Goal: Book appointment/travel/reservation

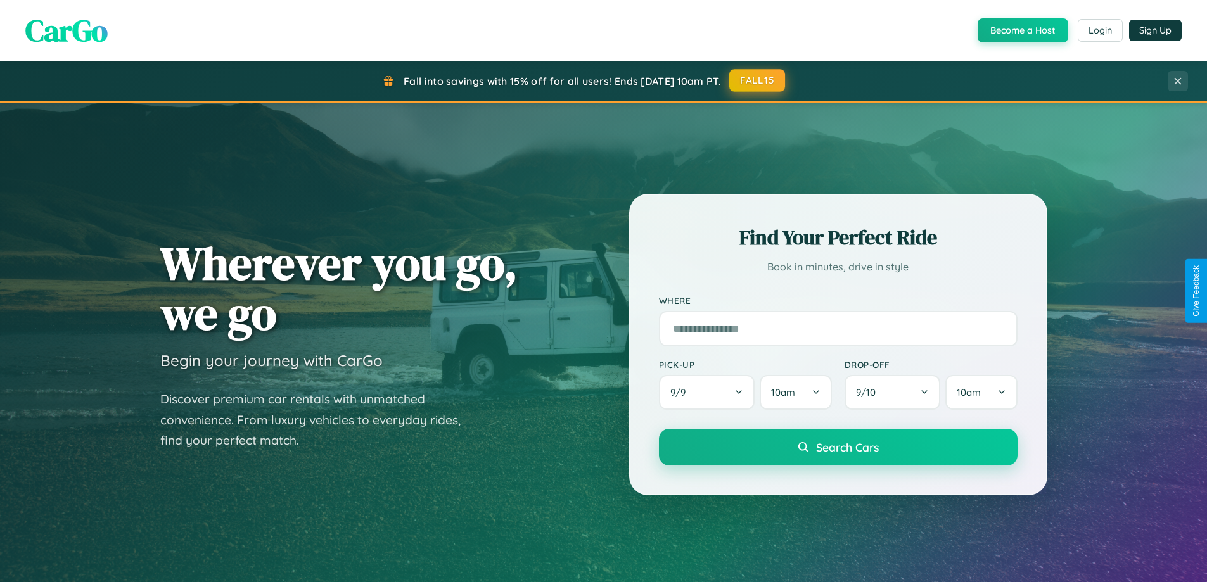
click at [758, 80] on button "FALL15" at bounding box center [757, 80] width 56 height 23
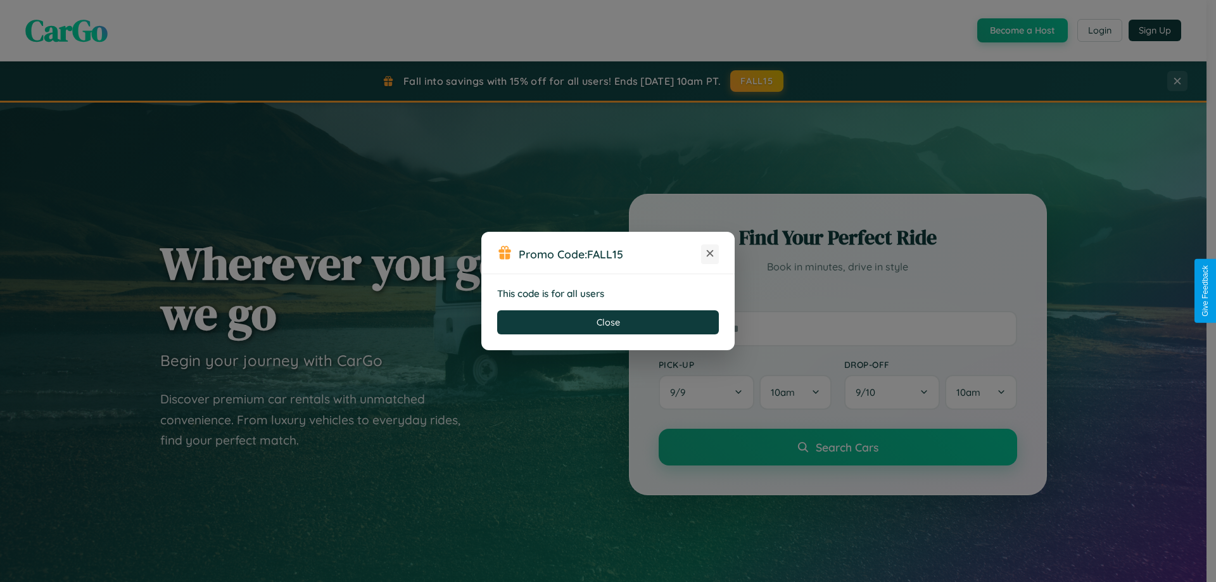
click at [710, 254] on icon at bounding box center [710, 253] width 13 height 13
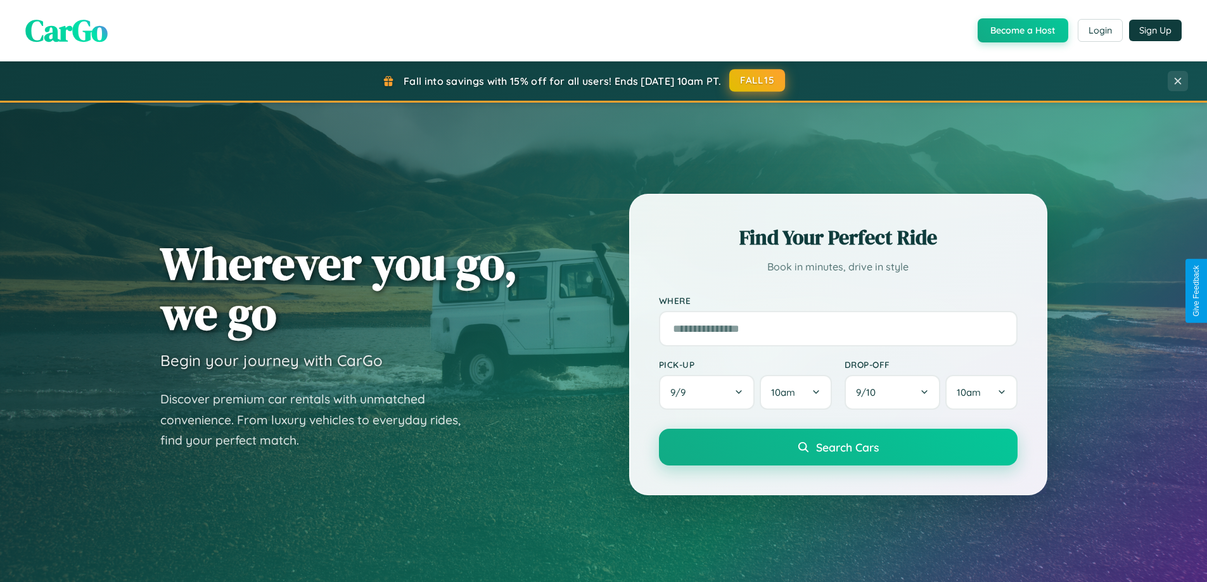
click at [758, 80] on button "FALL15" at bounding box center [757, 80] width 56 height 23
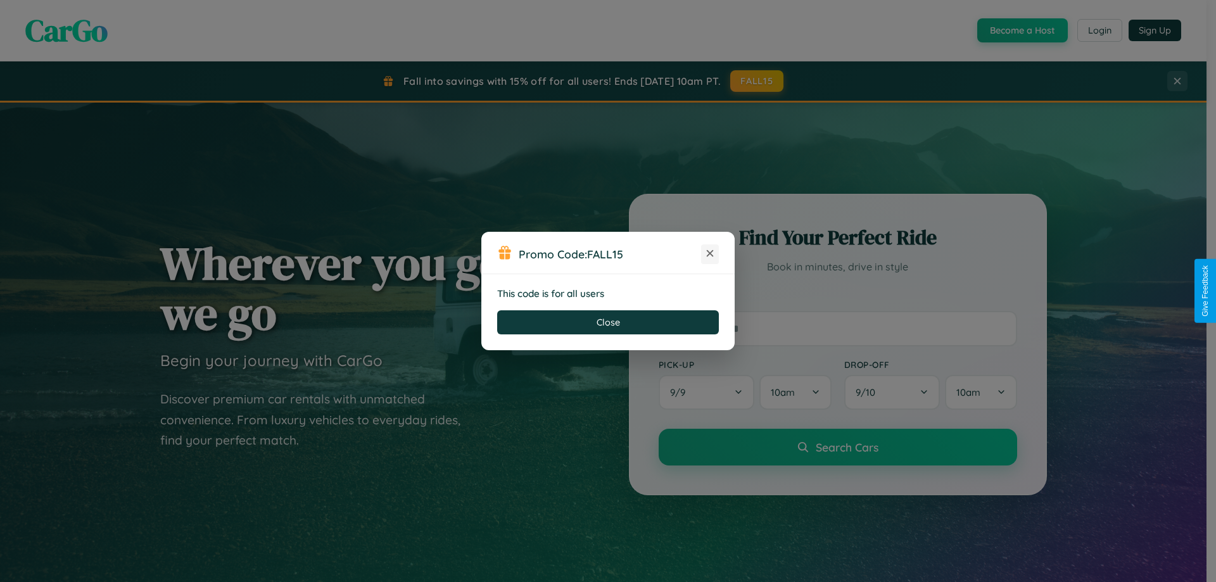
click at [710, 254] on icon at bounding box center [710, 253] width 13 height 13
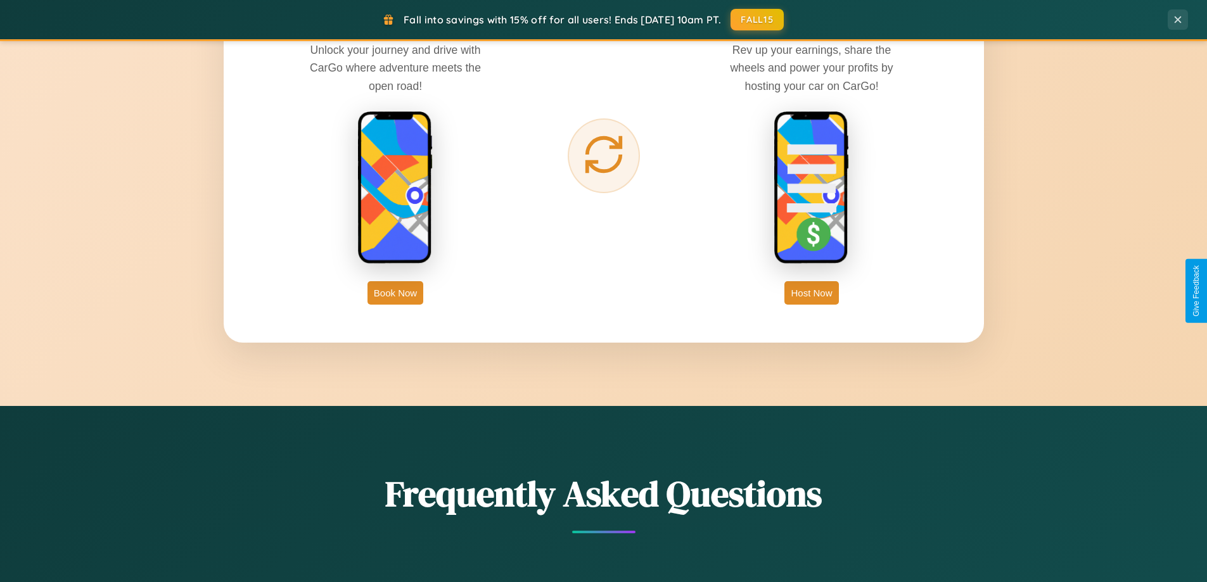
scroll to position [2035, 0]
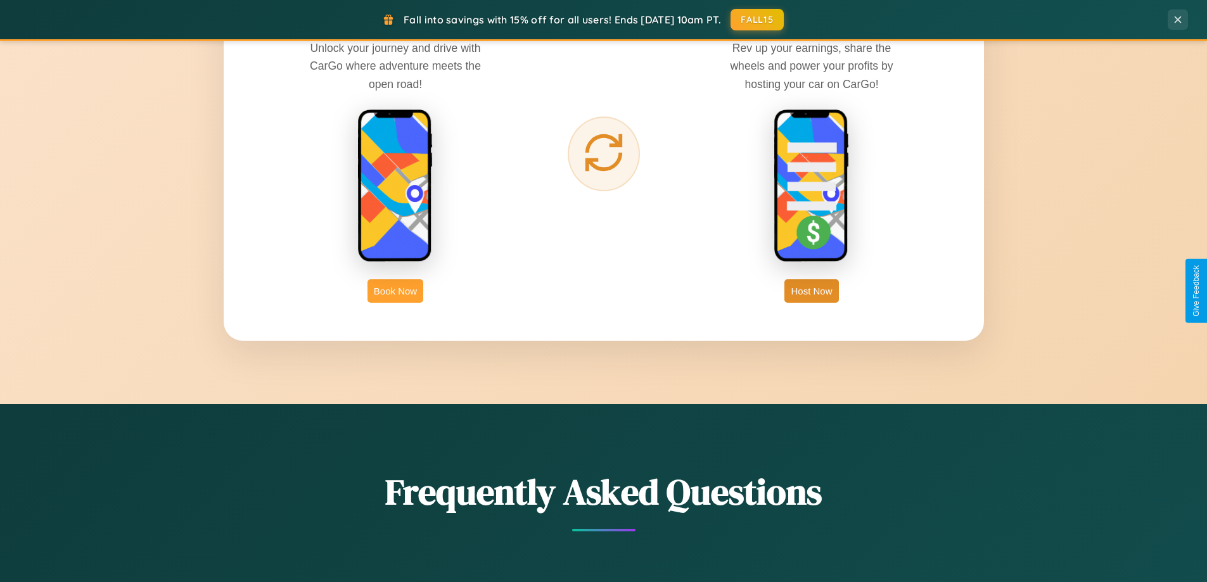
click at [395, 291] on button "Book Now" at bounding box center [395, 290] width 56 height 23
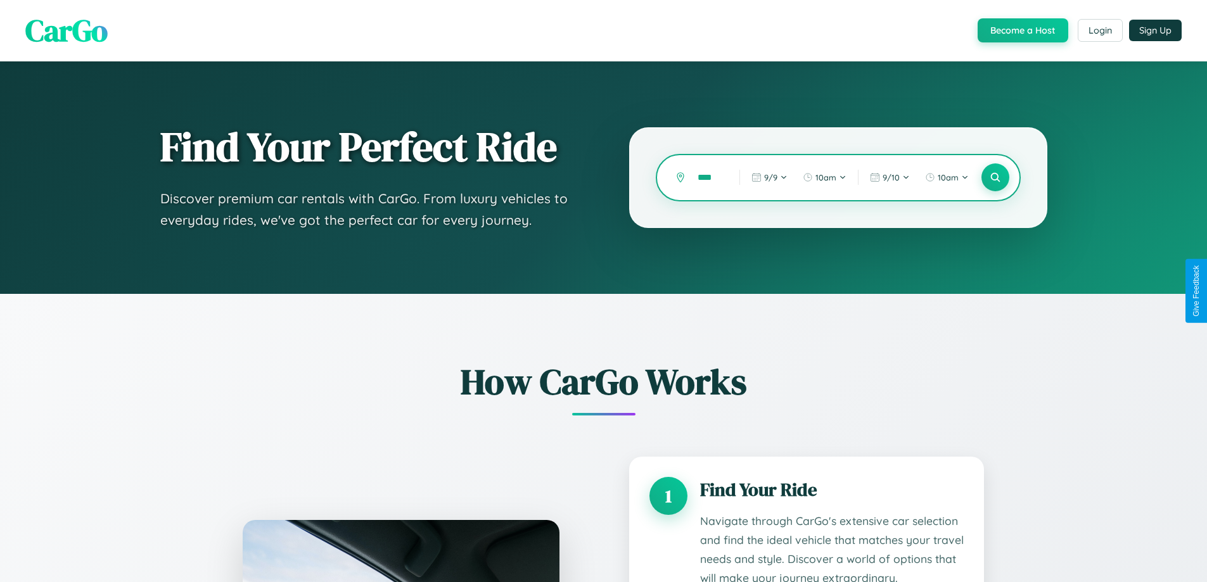
type input "*****"
